Goal: Register for event/course

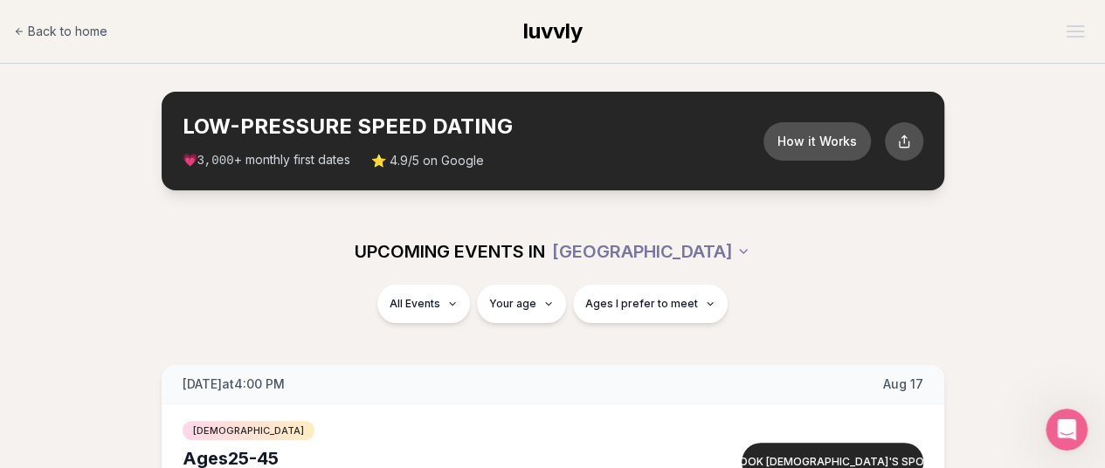
scroll to position [240, 0]
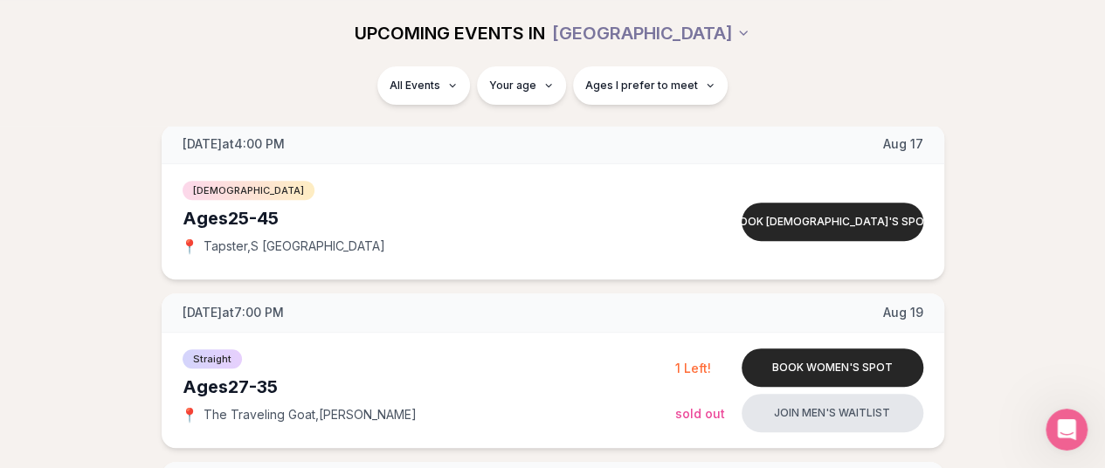
click at [631, 79] on span "Ages I prefer to meet" at bounding box center [641, 86] width 113 height 14
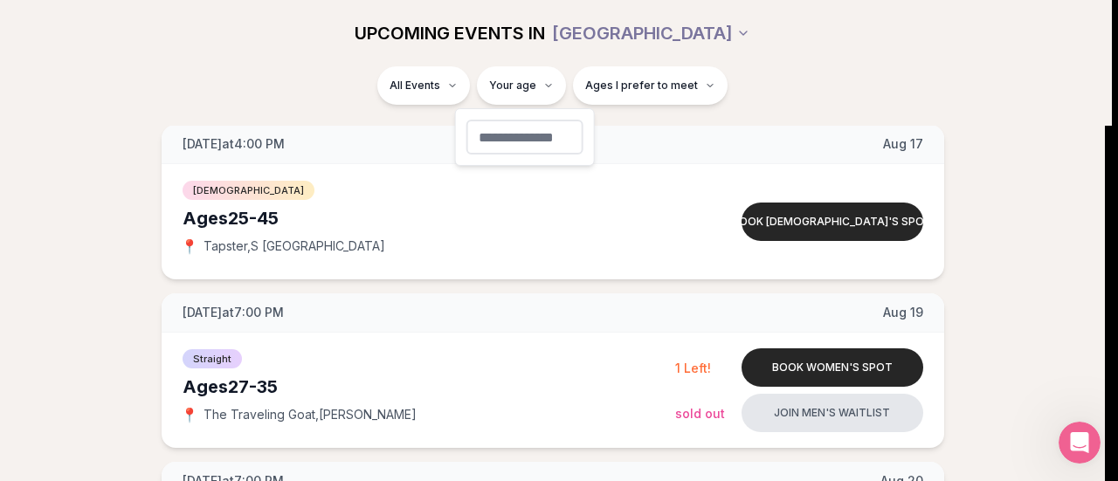
type input "**"
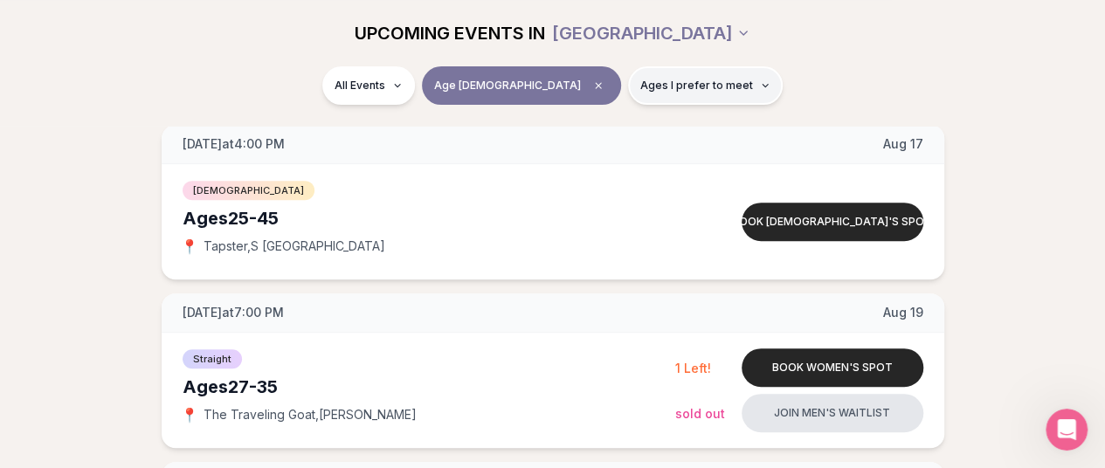
click at [654, 72] on button "Ages I prefer to meet" at bounding box center [705, 85] width 155 height 38
click at [819, 77] on div "All Events Age [DEMOGRAPHIC_DATA] Ages I prefer to meet" at bounding box center [553, 88] width 978 height 45
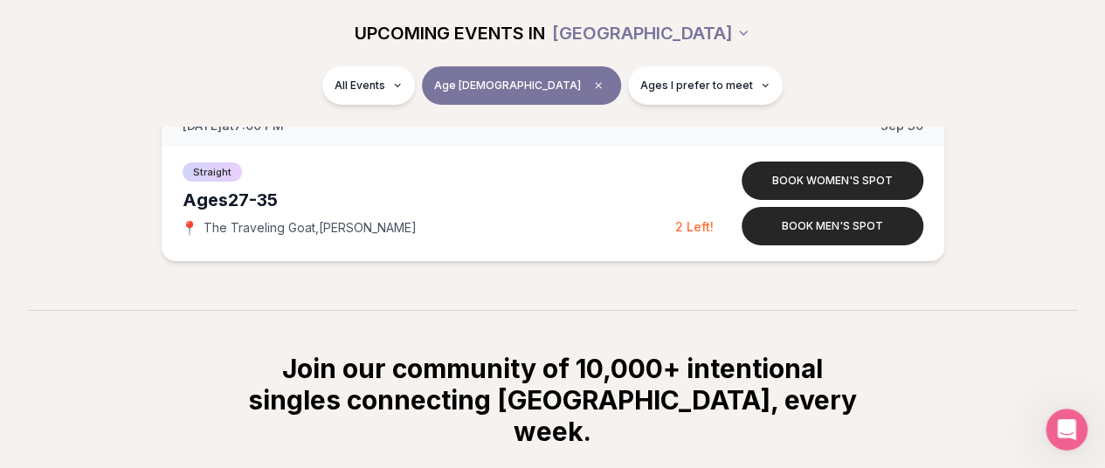
scroll to position [3156, 0]
